Goal: Information Seeking & Learning: Check status

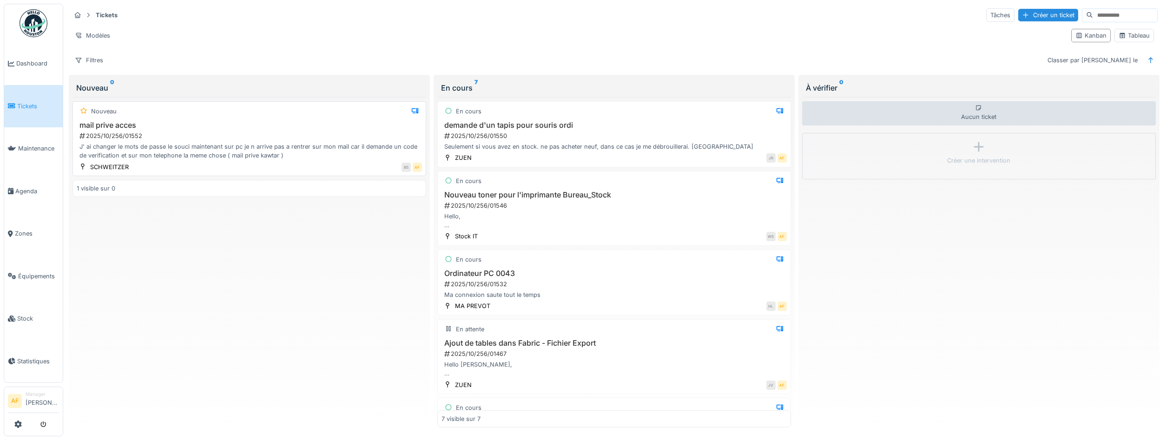
click at [227, 138] on div "2025/10/256/01552" at bounding box center [250, 135] width 343 height 9
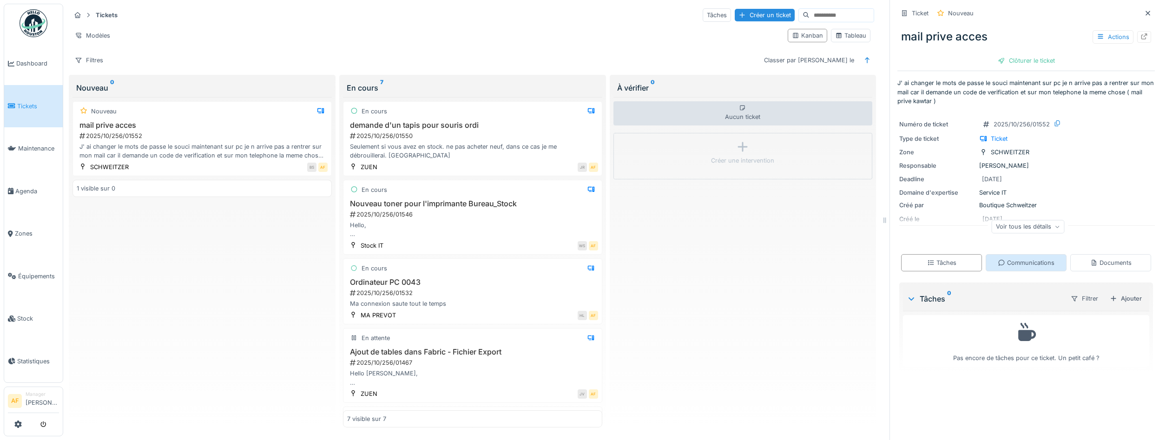
click at [1026, 264] on div "Communications" at bounding box center [1026, 262] width 57 height 9
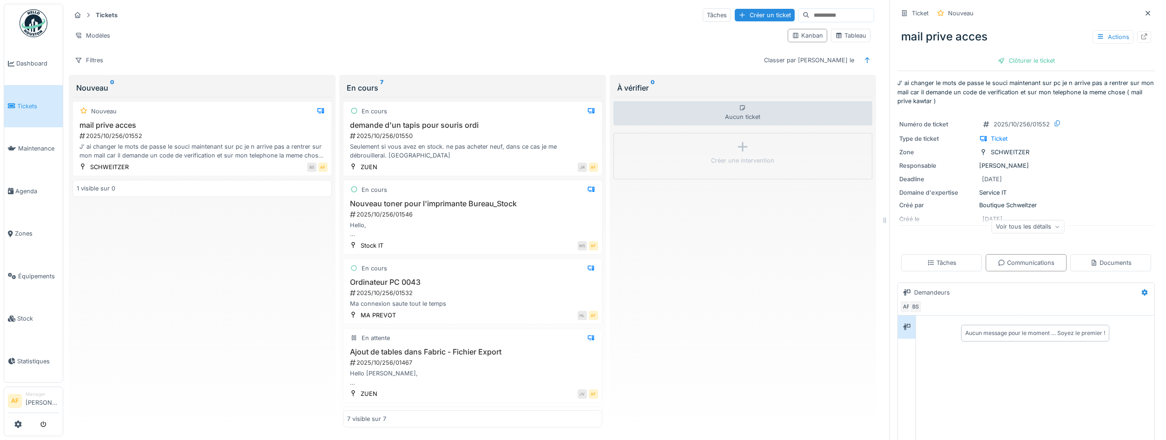
scroll to position [79, 0]
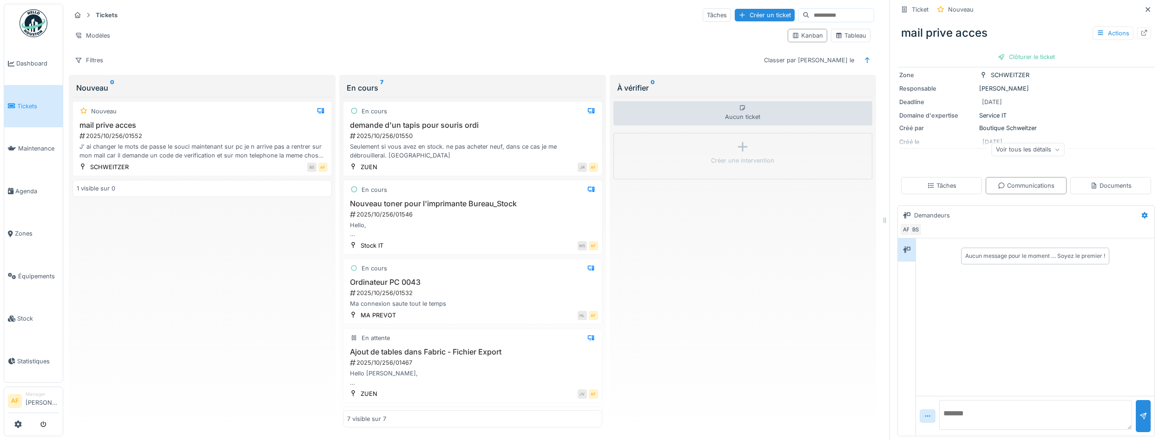
click at [1008, 413] on textarea at bounding box center [1035, 415] width 193 height 30
type textarea "**********"
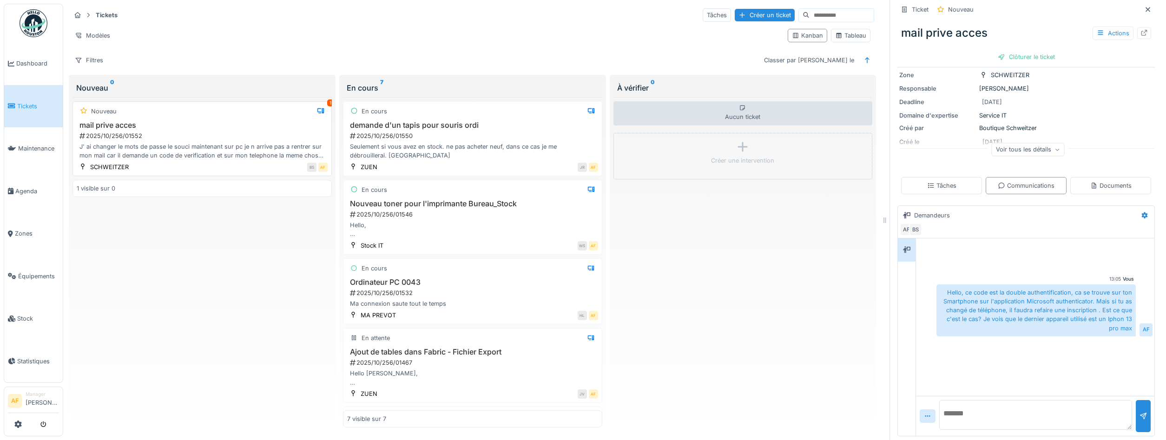
click at [283, 132] on div "2025/10/256/01552" at bounding box center [203, 135] width 249 height 9
click at [703, 269] on div "Aucun ticket Créer une intervention" at bounding box center [742, 262] width 259 height 330
click at [188, 134] on div "2025/10/256/01552" at bounding box center [203, 135] width 249 height 9
click at [1037, 181] on div "Communications" at bounding box center [1026, 185] width 57 height 9
click at [908, 250] on icon at bounding box center [906, 249] width 7 height 7
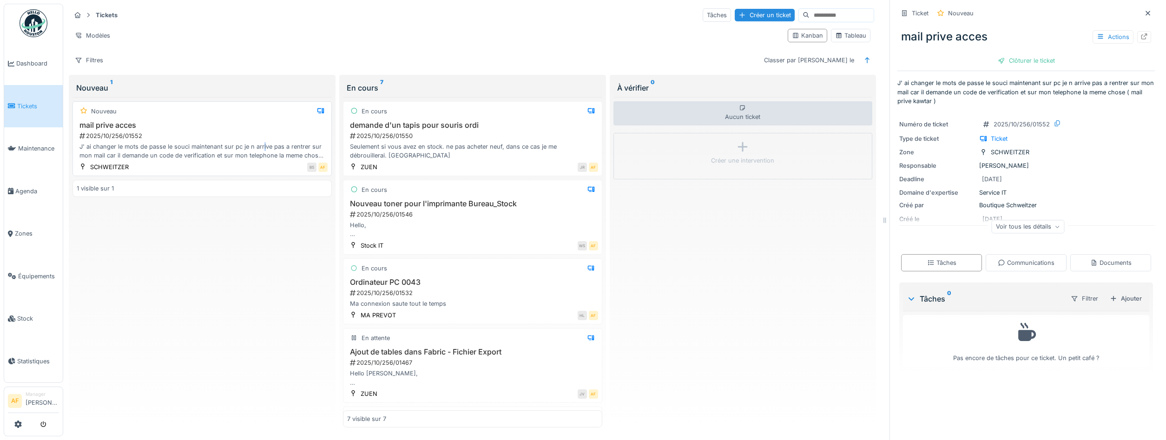
click at [263, 146] on div "J' ai changer le mots de passe le souci maintenant sur pc je n arrive pas a ren…" at bounding box center [202, 151] width 251 height 18
click at [1025, 264] on div "Communications" at bounding box center [1026, 262] width 57 height 9
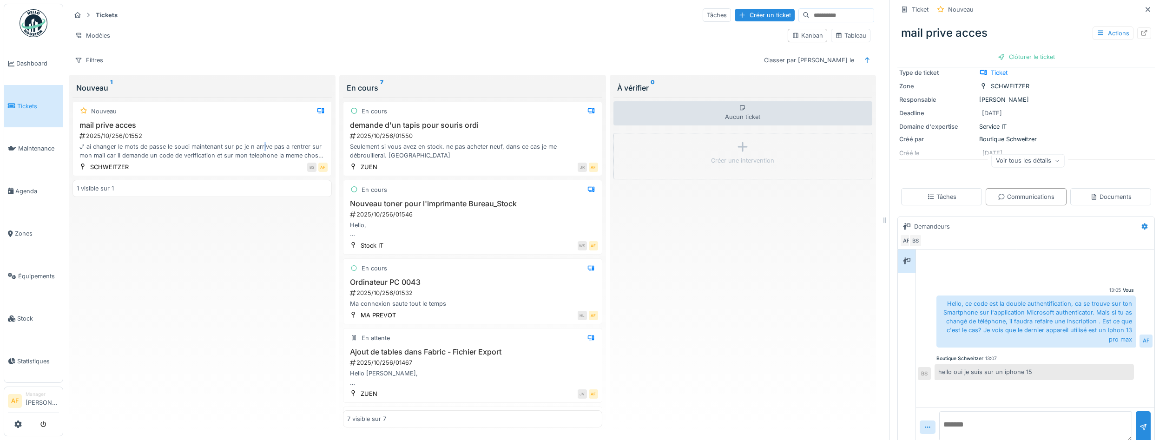
scroll to position [79, 0]
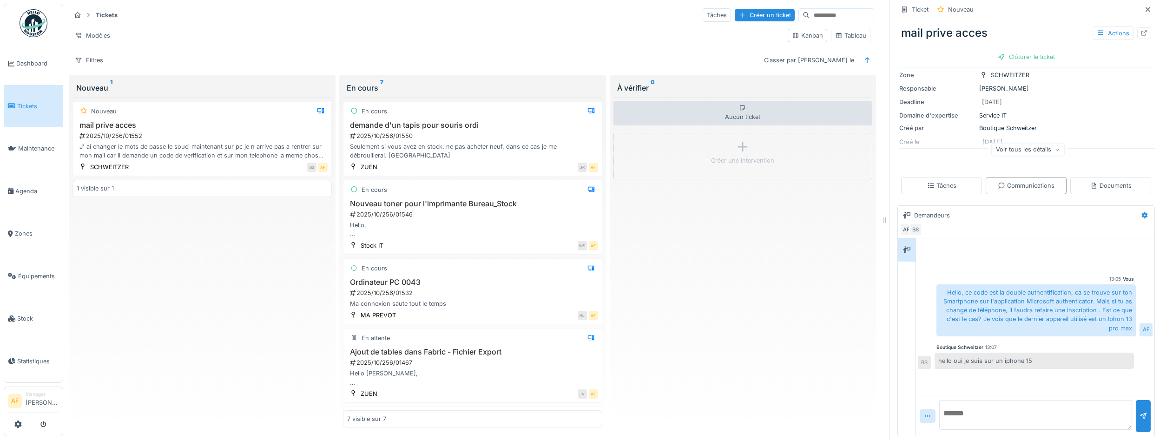
click at [1006, 420] on textarea at bounding box center [1035, 415] width 193 height 30
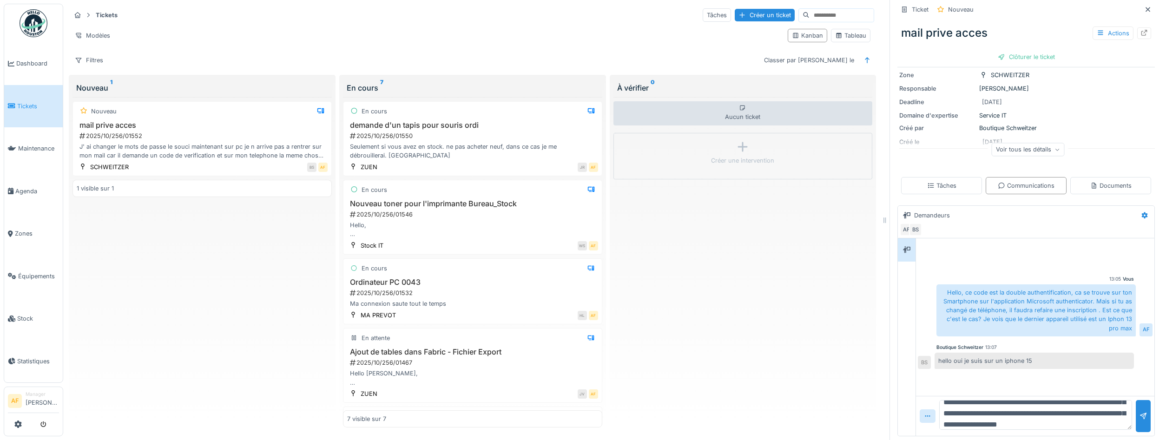
scroll to position [33, 0]
type textarea "**********"
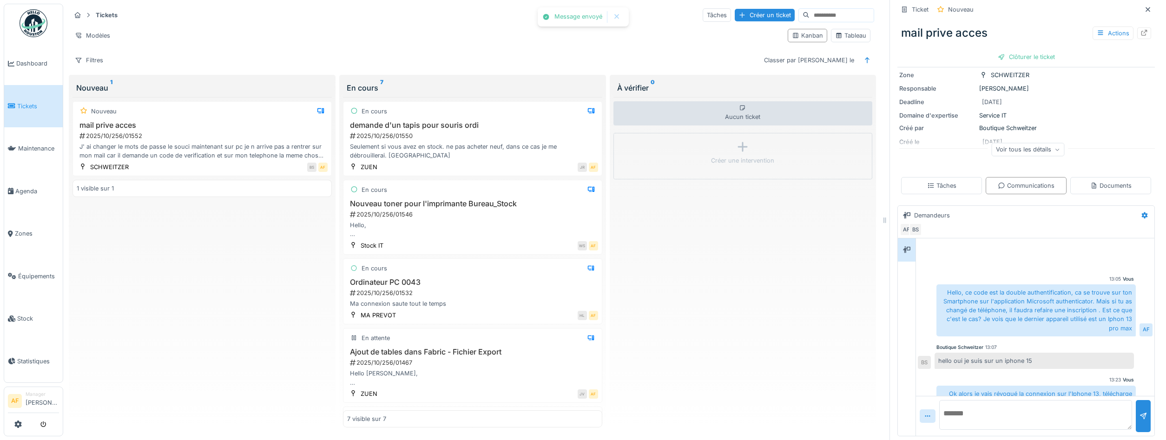
scroll to position [35, 0]
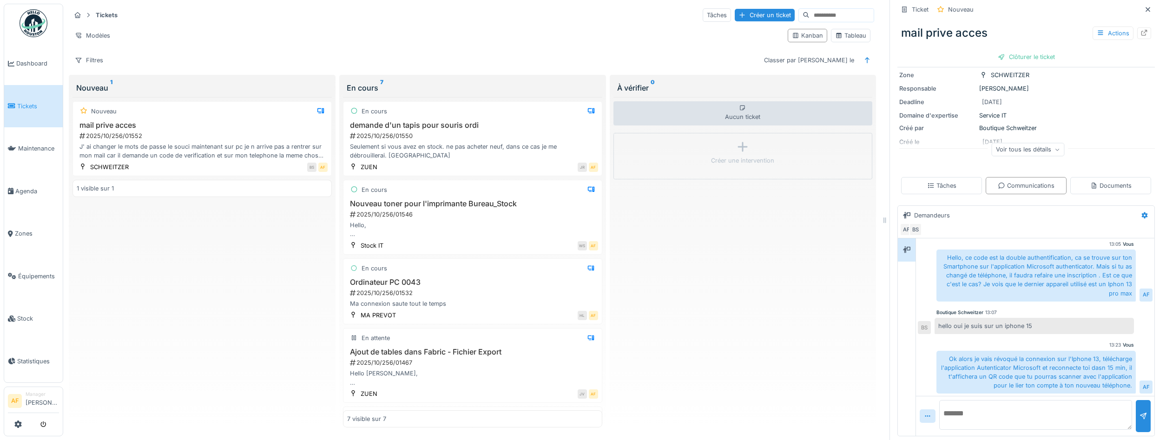
click at [4, 93] on link "Tickets" at bounding box center [33, 106] width 59 height 43
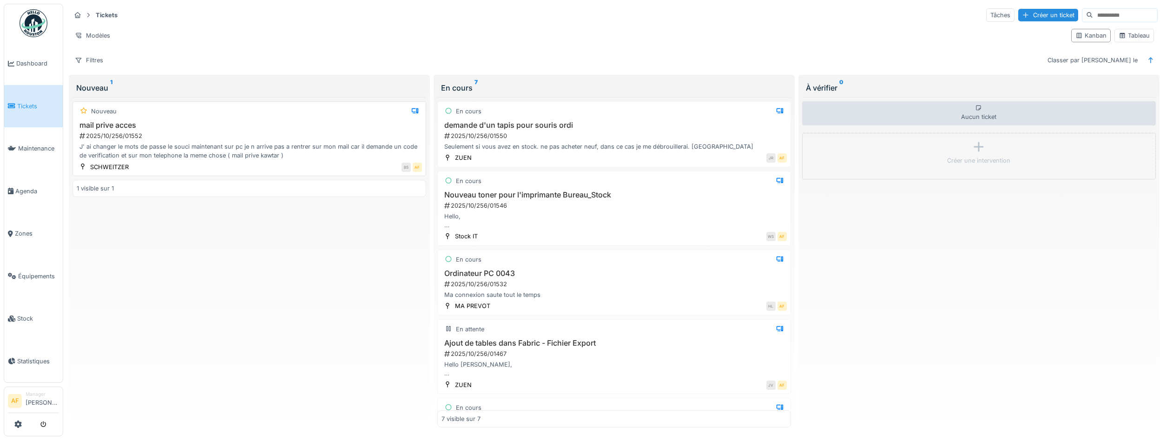
click at [325, 155] on div "J' ai changer le mots de passe le souci maintenant sur pc je n arrive pas a ren…" at bounding box center [249, 151] width 345 height 18
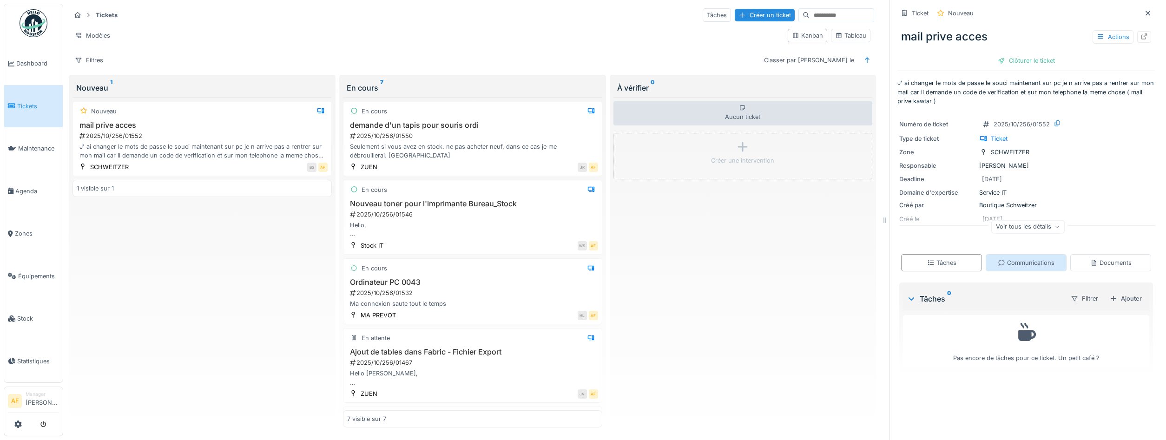
click at [1017, 257] on div "Communications" at bounding box center [1025, 262] width 81 height 17
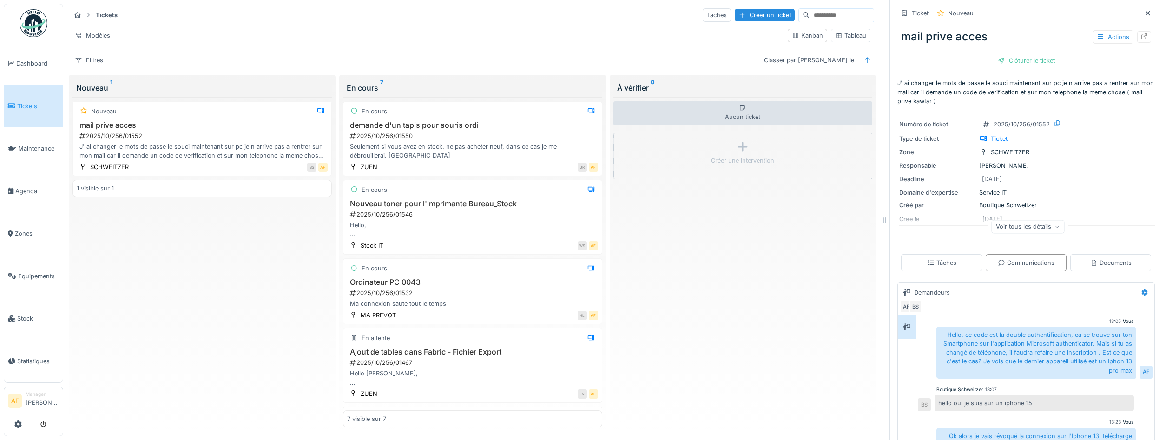
scroll to position [79, 0]
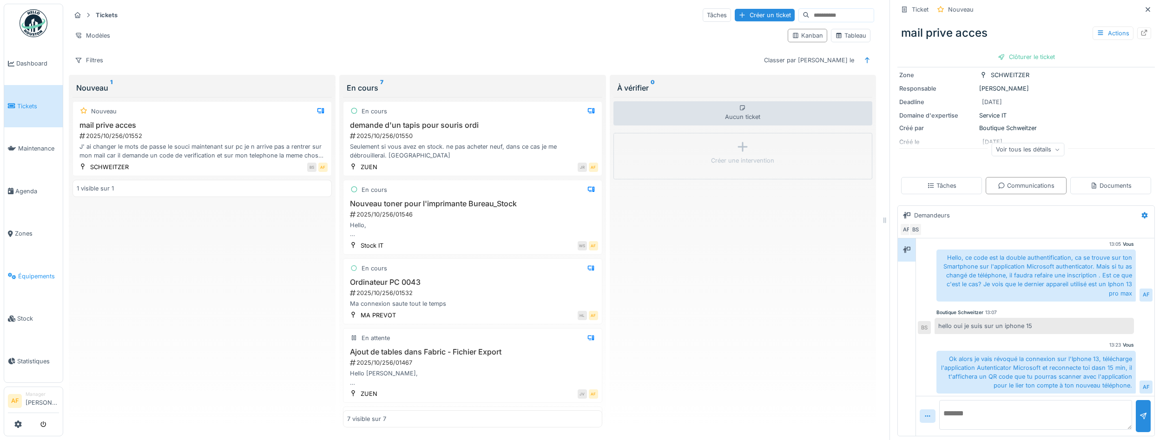
click at [35, 272] on span "Équipements" at bounding box center [38, 276] width 41 height 9
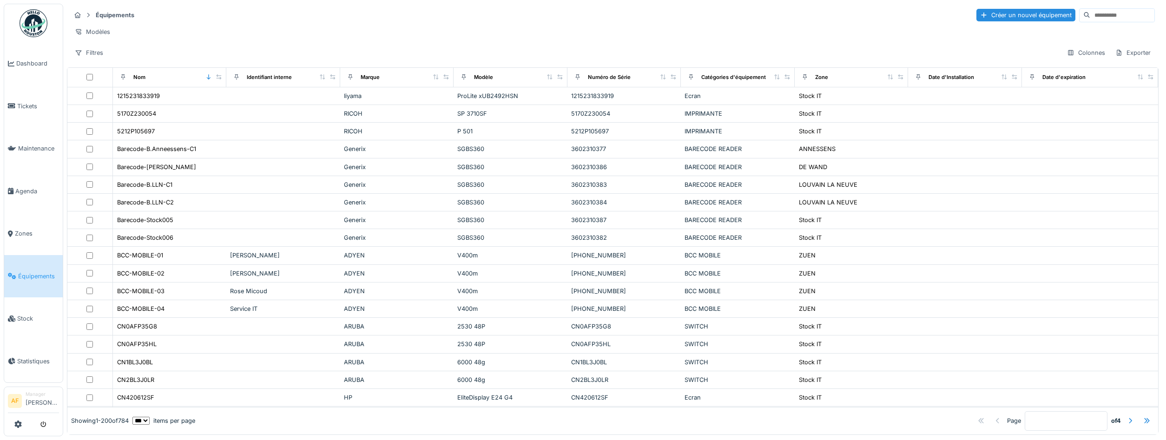
click at [1098, 18] on input at bounding box center [1122, 15] width 64 height 13
type input "******"
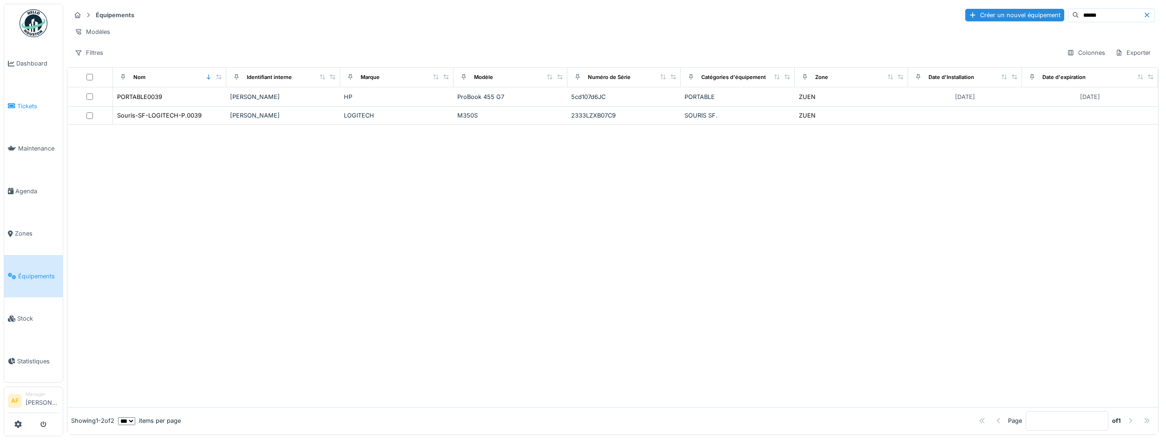
click at [26, 102] on span "Tickets" at bounding box center [38, 106] width 42 height 9
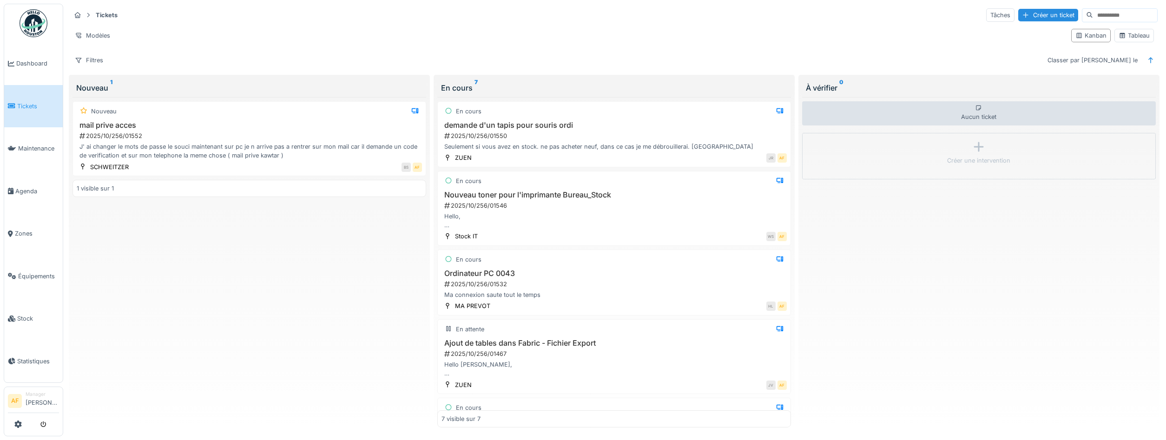
drag, startPoint x: 190, startPoint y: 257, endPoint x: 206, endPoint y: 235, distance: 27.1
click at [192, 256] on div "Nouveau mail prive acces 2025/10/256/01552 J' ai changer le mots de passe le so…" at bounding box center [249, 262] width 354 height 330
drag, startPoint x: 301, startPoint y: 144, endPoint x: 335, endPoint y: 164, distance: 38.9
click at [301, 144] on div "J' ai changer le mots de passe le souci maintenant sur pc je n arrive pas a ren…" at bounding box center [249, 151] width 345 height 18
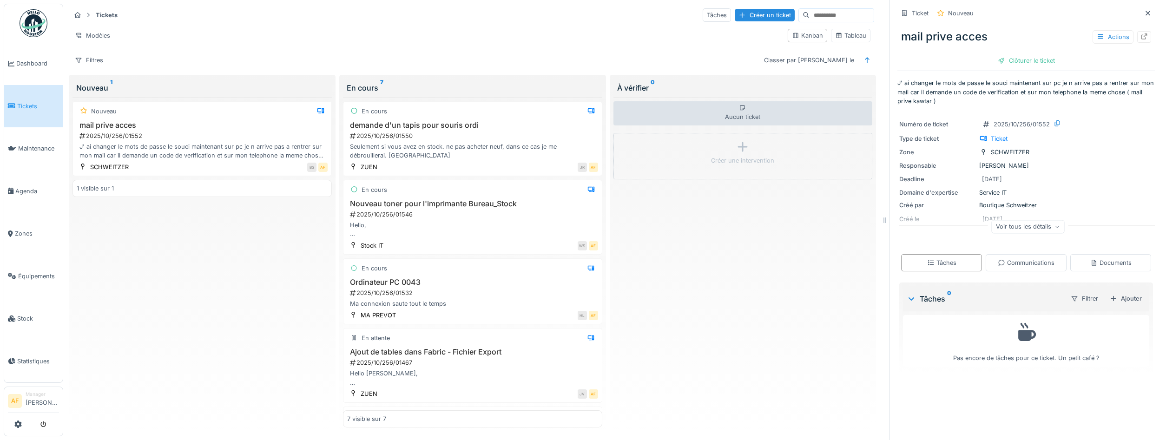
click at [1092, 96] on p "J' ai changer le mots de passe le souci maintenant sur pc je n arrive pas a ren…" at bounding box center [1025, 92] width 257 height 27
click at [1023, 267] on div "Communications" at bounding box center [1026, 262] width 57 height 9
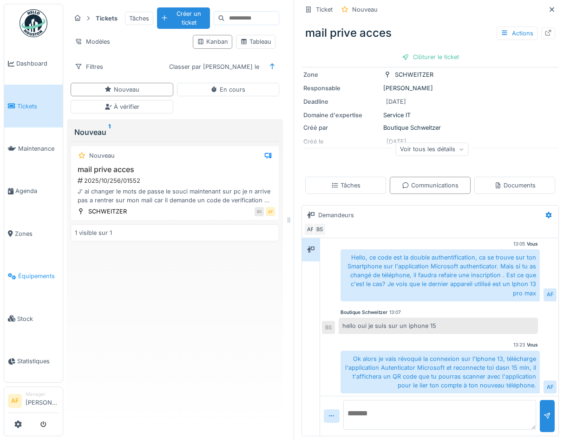
click at [41, 275] on link "Équipements" at bounding box center [33, 276] width 59 height 42
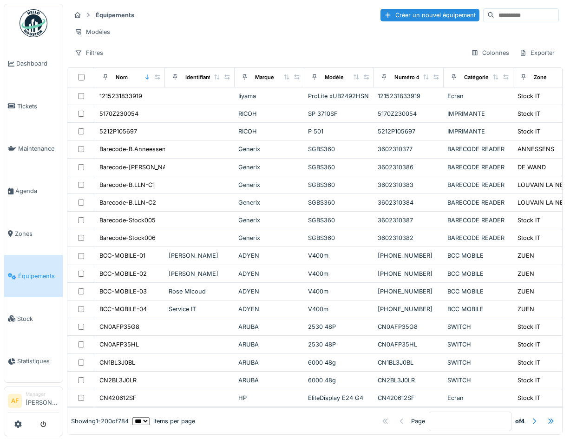
click at [520, 18] on input at bounding box center [526, 15] width 64 height 13
paste input "********"
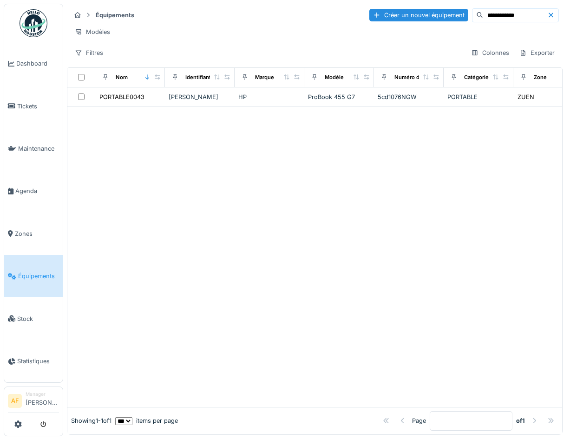
click at [416, 132] on div at bounding box center [314, 257] width 495 height 300
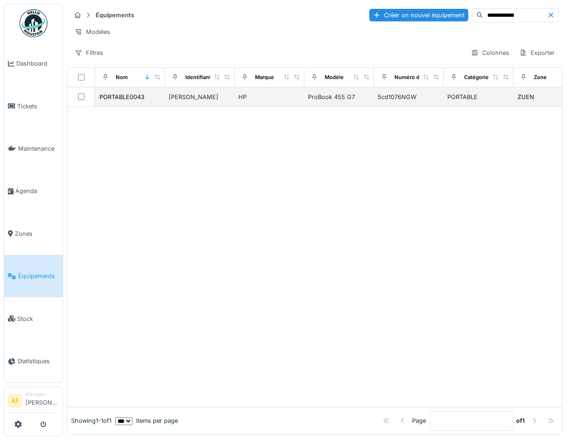
click at [486, 96] on div "PORTABLE" at bounding box center [478, 96] width 62 height 9
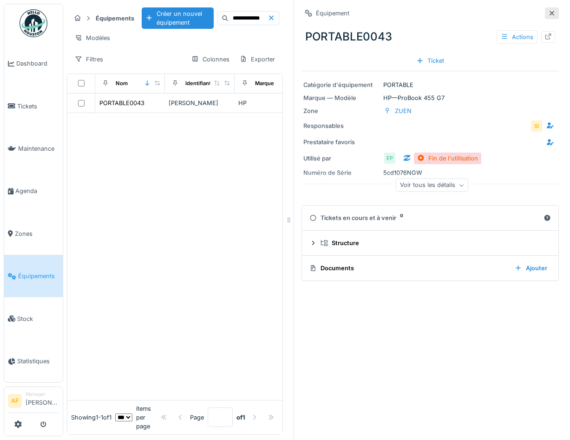
click at [553, 13] on icon at bounding box center [551, 13] width 7 height 6
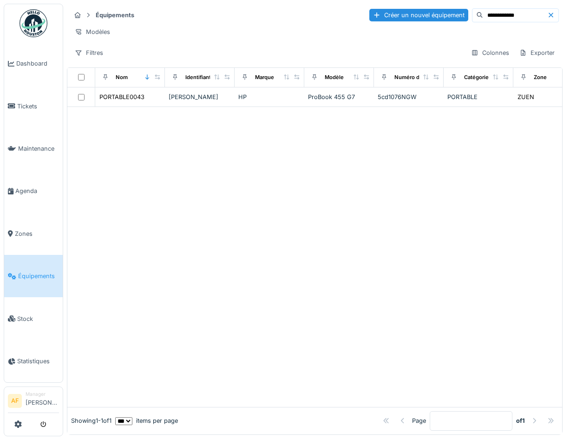
click at [529, 19] on input "**********" at bounding box center [515, 15] width 64 height 13
click at [505, 13] on input "**********" at bounding box center [515, 15] width 64 height 13
click at [520, 16] on input "**********" at bounding box center [515, 15] width 64 height 13
type input "**********"
